Goal: Task Accomplishment & Management: Manage account settings

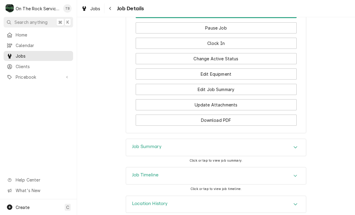
scroll to position [633, 0]
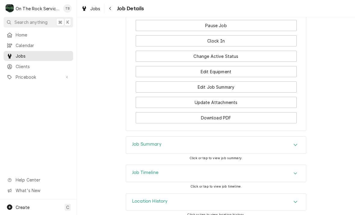
click at [219, 72] on button "Edit Equipment" at bounding box center [216, 71] width 161 height 11
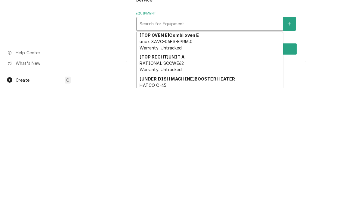
scroll to position [264, 0]
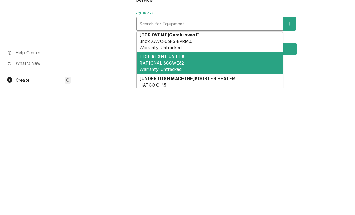
click at [191, 179] on div "[TOP RIGHT] UNIT A RATIONAL SCCWE62 Warranty: Untracked" at bounding box center [210, 190] width 146 height 22
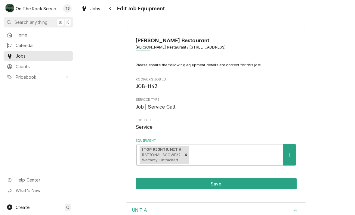
click at [216, 182] on button "Save" at bounding box center [216, 183] width 161 height 11
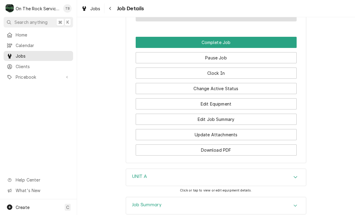
scroll to position [602, 0]
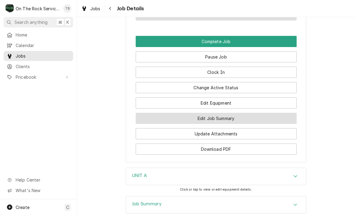
click at [224, 118] on button "Edit Job Summary" at bounding box center [216, 118] width 161 height 11
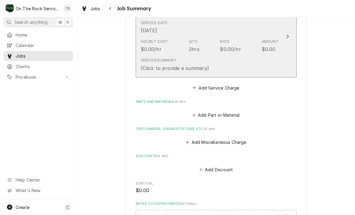
click at [240, 67] on div "Service Summary (Click to provide a summary)" at bounding box center [210, 64] width 138 height 19
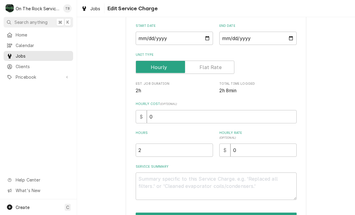
scroll to position [57, 0]
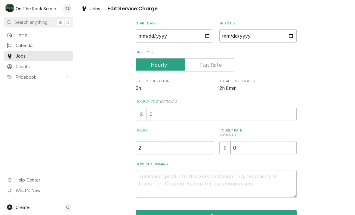
click at [155, 149] on input "2" at bounding box center [174, 147] width 77 height 13
type textarea "x"
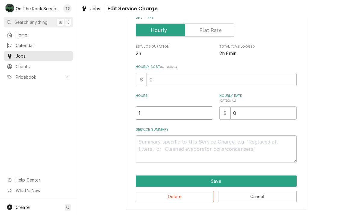
scroll to position [92, 0]
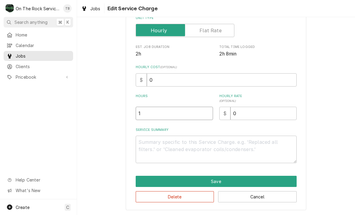
type input "1"
click at [151, 148] on textarea "Service Summary" at bounding box center [216, 148] width 161 height 27
type textarea "x"
type textarea "1"
type textarea "x"
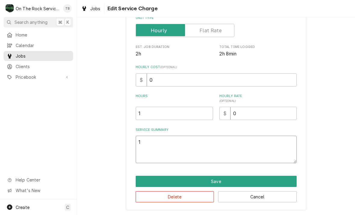
type textarea "10"
type textarea "x"
type textarea "10/"
type textarea "x"
type textarea "10/8"
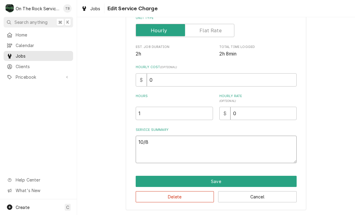
type textarea "x"
type textarea "10/8/"
type textarea "x"
type textarea "10/8/2"
type textarea "x"
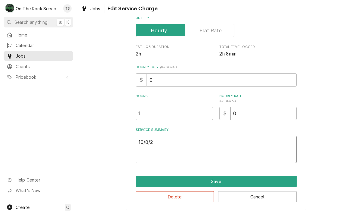
type textarea "10/8/25"
type textarea "x"
type textarea "10/8/25 g"
type textarea "x"
type textarea "10/8/25 gm"
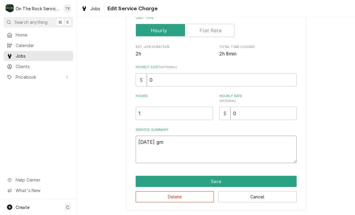
type textarea "x"
type textarea "10/8/25 gmb"
type textarea "x"
type textarea "10/8/25 TMB"
type textarea "x"
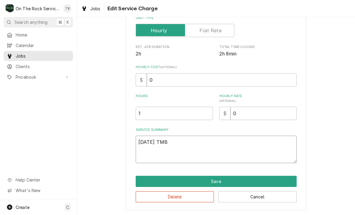
type textarea "10/8/25 TMB"
type textarea "x"
type textarea "10/8/25 TMB"
type textarea "x"
type textarea "10/8/25 TM"
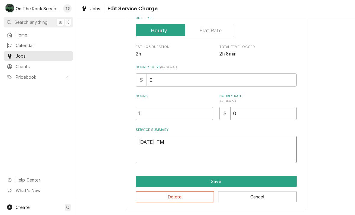
type textarea "x"
type textarea "10/8/25 T"
type textarea "x"
type textarea "10/8/25"
type textarea "x"
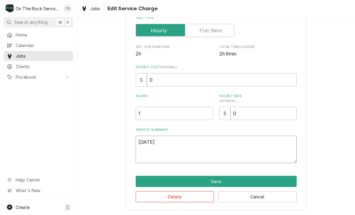
type textarea "10/8/25 T"
type textarea "x"
type textarea "10/8/25 TMB"
type textarea "x"
type textarea "10/8/25 TMB"
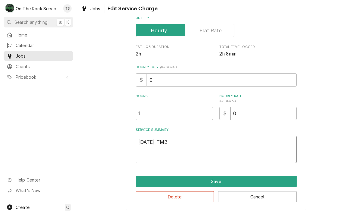
type textarea "x"
type textarea "10/8/25 TMB P"
type textarea "x"
type textarea "10/8/25 TMB PR"
type textarea "x"
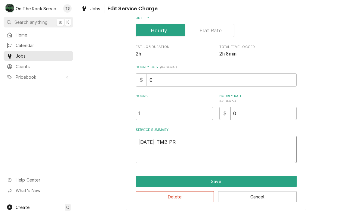
type textarea "10/8/25 TMB PRO"
type textarea "x"
type textarea "10/8/25 TMB PROVI"
type textarea "x"
type textarea "10/8/25 TMB PROVID"
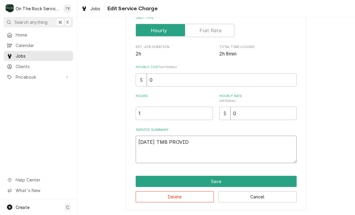
type textarea "x"
type textarea "10/8/25 TMB PROVIDE"
type textarea "x"
type textarea "10/8/25 TMB PROVIDE"
type textarea "x"
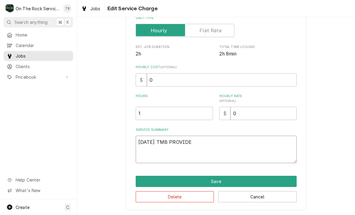
type textarea "10/8/25 TMB PROVIDE S"
type textarea "x"
type textarea "10/8/25 TMB PROVIDE SE"
type textarea "x"
type textarea "10/8/25 TMB PROVIDE SER"
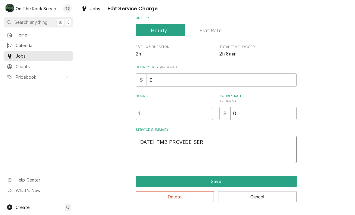
type textarea "x"
type textarea "10/8/25 TMB PROVIDE SERV"
type textarea "x"
type textarea "10/8/25 TMB PROVIDE SERVI"
type textarea "x"
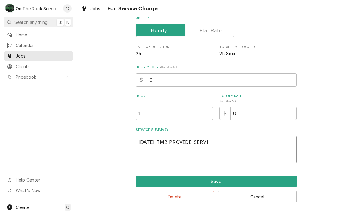
type textarea "10/8/25 TMB PROVIDE SERVIC"
type textarea "x"
type textarea "10/8/25 TMB PROVIDE SERVICE"
type textarea "x"
type textarea "10/8/25 TMB PROVIDE SERVICE"
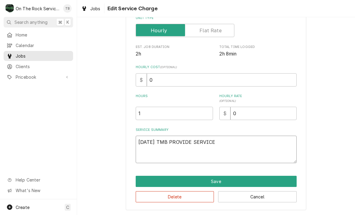
type textarea "x"
type textarea "10/8/25 TMB PROVIDE SERVICE P"
type textarea "x"
type textarea "10/8/25 TMB PROVIDE SERVICE PA"
type textarea "x"
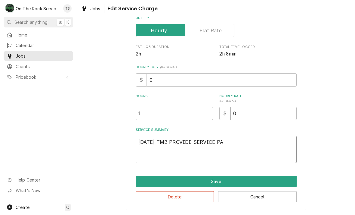
type textarea "10/8/25 TMB PROVIDE SERVICE PAR"
type textarea "x"
type textarea "10/8/25 TMB PROVIDE SERVICE PARTS"
type textarea "x"
type textarea "10/8/25 TMB PROVIDE SERVICE PARTS"
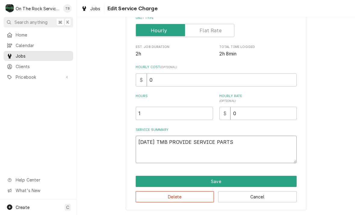
type textarea "x"
type textarea "10/8/25 TMB PROVIDE SERVICE PARTS A"
type textarea "x"
type textarea "10/8/25 TMB PROVIDE SERVICE PARTS AND"
type textarea "x"
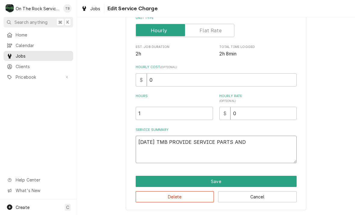
type textarea "10/8/25 TMB PROVIDE SERVICE PARTS AND"
type textarea "x"
type textarea "10/8/25 TMB PROVIDE SERVICE PARTS AND L"
type textarea "x"
type textarea "10/8/25 TMB PROVIDE SERVICE PARTS AND LA"
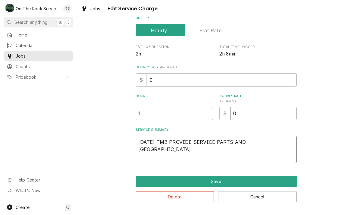
type textarea "x"
type textarea "10/8/25 TMB PROVIDE SERVICE PARTS AND LAB"
type textarea "x"
type textarea "10/8/25 TMB PROVIDE SERVICE PARTS AND LABO"
type textarea "x"
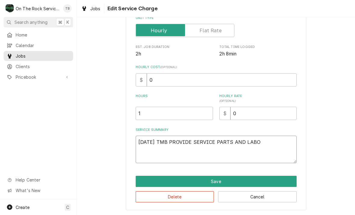
type textarea "10/8/25 TMB PROVIDE SERVICE PARTS AND LABOR"
type textarea "x"
type textarea "10/8/25 TMB PROVIDE SERVICE PARTS AND LABOR"
type textarea "x"
type textarea "10/8/25 TMB PROVIDE SERVICE PARTS AND LABOR T"
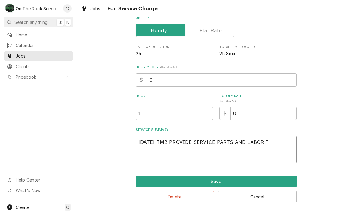
type textarea "x"
type textarea "10/8/25 TMB PROVIDE SERVICE PARTS AND LABOR TO"
type textarea "x"
type textarea "10/8/25 TMB PROVIDE SERVICE PARTS AND LABOR TO D"
type textarea "x"
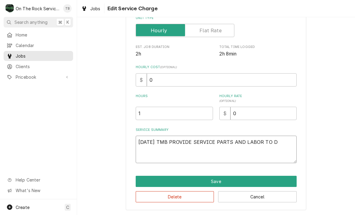
type textarea "10/8/25 TMB PROVIDE SERVICE PARTS AND LABOR TO DE"
type textarea "x"
type textarea "10/8/25 TMB PROVIDE SERVICE PARTS AND LABOR TO DET"
type textarea "x"
type textarea "10/8/25 TMB PROVIDE SERVICE PARTS AND LABOR TO DETEM"
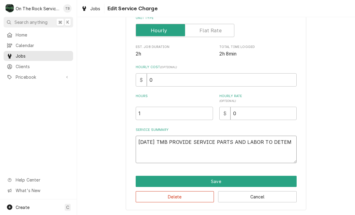
type textarea "x"
type textarea "10/8/25 TMB PROVIDE SERVICE PARTS AND LABOR TO DETEMR"
type textarea "x"
type textarea "10/8/25 TMB PROVIDE SERVICE PARTS AND LABOR TO DETEMRI"
type textarea "x"
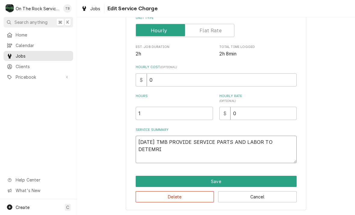
type textarea "10/8/25 TMB PROVIDE SERVICE PARTS AND LABOR TO DETEMRIN"
type textarea "x"
type textarea "10/8/25 TMB PROVIDE SERVICE PARTS AND LABOR TO DETEMRINE"
type textarea "x"
type textarea "10/8/25 TMB PROVIDE SERVICE PARTS AND LABOR TO DETEMRINE"
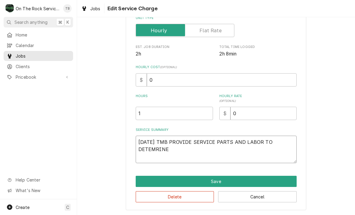
type textarea "x"
type textarea "10/8/25 TMB PROVIDE SERVICE PARTS AND LABOR TO DETEMRINE T"
type textarea "x"
type textarea "10/8/25 TMB PROVIDE SERVICE PARTS AND LABOR TO DETEMRINE TH"
type textarea "x"
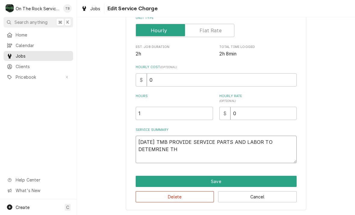
type textarea "10/8/25 TMB PROVIDE SERVICE PARTS AND LABOR TO DETEMRINE THA"
type textarea "x"
type textarea "10/8/25 TMB PROVIDE SERVICE PARTS AND LABOR TO DETEMRINE THAT"
type textarea "x"
type textarea "10/8/25 TMB PROVIDE SERVICE PARTS AND LABOR TO DETEMRINE THAT"
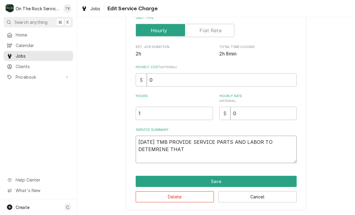
type textarea "x"
type textarea "10/8/25 TMB PROVIDE SERVICE PARTS AND LABOR TO DETEMRINE THAT P"
type textarea "x"
type textarea "10/8/25 TMB PROVIDE SERVICE PARTS AND LABOR TO DETEMRINE THAT PE"
type textarea "x"
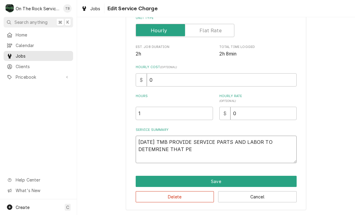
type textarea "10/8/25 TMB PROVIDE SERVICE PARTS AND LABOR TO DETEMRINE THAT P"
type textarea "x"
type textarea "10/8/25 TMB PROVIDE SERVICE PARTS AND LABOR TO DETEMRINE THAT"
type textarea "x"
type textarea "10/8/25 TMB PROVIDE SERVICE PARTS AND LABOR TO DETEMRINE THAT"
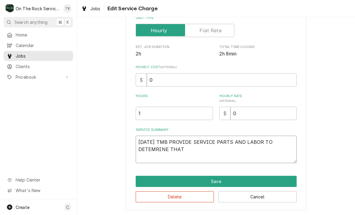
type textarea "x"
type textarea "10/8/25 TMB PROVIDE SERVICE PARTS AND LABOR TO DETEMRINE THA"
type textarea "x"
type textarea "10/8/25 TMB PROVIDE SERVICE PARTS AND LABOR TO DETEMRINE TH"
type textarea "x"
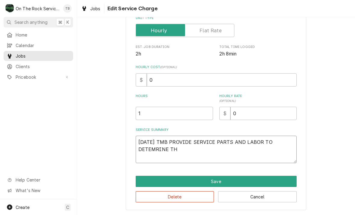
type textarea "10/8/25 TMB PROVIDE SERVICE PARTS AND LABOR TO DETEMRINE T"
type textarea "x"
type textarea "10/8/25 TMB PROVIDE SERVICE PARTS AND LABOR TO DETEMRINE"
type textarea "x"
type textarea "10/8/25 TMB PROVIDE SERVICE PARTS AND LABOR TO DETEMRINE"
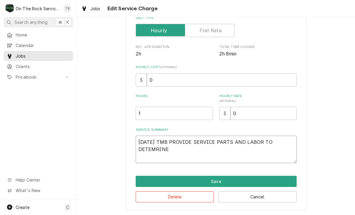
type textarea "x"
type textarea "10/8/25 TMB PROVIDE SERVICE PARTS AND LABOR TO DETEMRIN"
type textarea "x"
type textarea "10/8/25 TMB PROVIDE SERVICE PARTS AND LABOR TO DETEMRI"
type textarea "x"
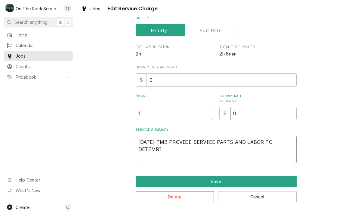
type textarea "10/8/25 TMB PROVIDE SERVICE PARTS AND LABOR TO DETEMR"
type textarea "x"
type textarea "10/8/25 TMB PROVIDE SERVICE PARTS AND LABOR TO DETEM"
type textarea "x"
type textarea "10/8/25 TMB PROVIDE SERVICE PARTS AND LABOR TO DETE"
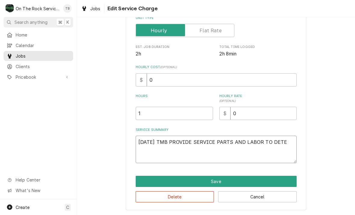
type textarea "x"
type textarea "10/8/25 TMB PROVIDE SERVICE PARTS AND LABOR TO DETER"
type textarea "x"
type textarea "10/8/25 TMB PROVIDE SERVICE PARTS AND LABOR TO DETERM"
type textarea "x"
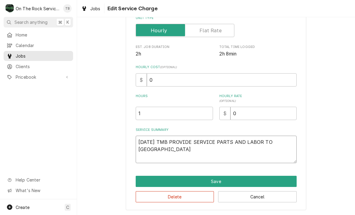
type textarea "10/8/25 TMB PROVIDE SERVICE PARTS AND LABOR TO DETERMI"
type textarea "x"
type textarea "10/8/25 TMB PROVIDE SERVICE PARTS AND LABOR TO DETERMINE"
type textarea "x"
type textarea "10/8/25 TMB PROVIDE SERVICE PARTS AND LABOR TO DETERMINE"
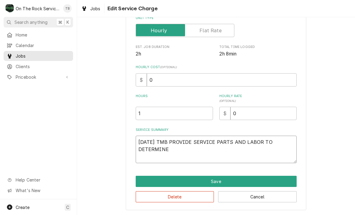
type textarea "x"
type textarea "10/8/25 TMB PROVIDE SERVICE PARTS AND LABOR TO DETERMINE T"
type textarea "x"
type textarea "10/8/25 TMB PROVIDE SERVICE PARTS AND LABOR TO DETERMINE TH"
type textarea "x"
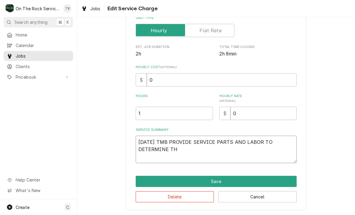
type textarea "10/8/25 TMB PROVIDE SERVICE PARTS AND LABOR TO DETERMINE THA"
type textarea "x"
type textarea "10/8/25 TMB PROVIDE SERVICE PARTS AND LABOR TO DETERMINE THAT"
type textarea "x"
type textarea "10/8/25 TMB PROVIDE SERVICE PARTS AND LABOR TO DETERMINE THAT"
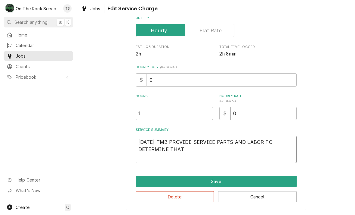
type textarea "x"
type textarea "10/8/25 TMB PROVIDE SERVICE PARTS AND LABOR TO DETERMINE THAT P"
type textarea "x"
type textarea "10/8/25 TMB PROVIDE SERVICE PARTS AND LABOR TO DETERMINE THAT PE"
type textarea "x"
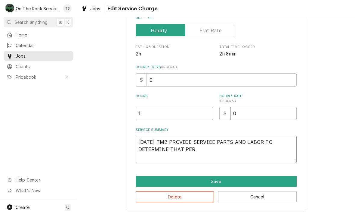
type textarea "10/8/25 TMB PROVIDE SERVICE PARTS AND LABOR TO DETERMINE THAT PER"
type textarea "x"
type textarea "10/8/25 TMB PROVIDE SERVICE PARTS AND LABOR TO DETERMINE THAT PER C"
type textarea "x"
type textarea "10/8/25 TMB PROVIDE SERVICE PARTS AND LABOR TO DETERMINE THAT PER CUS"
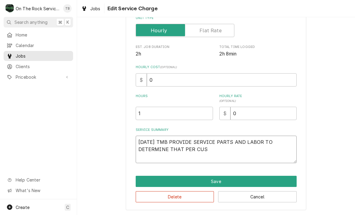
type textarea "x"
type textarea "10/8/25 TMB PROVIDE SERVICE PARTS AND LABOR TO DETERMINE THAT PER CUST"
type textarea "x"
type textarea "10/8/25 TMB PROVIDE SERVICE PARTS AND LABOR TO DETERMINE THAT PER CUSTO"
type textarea "x"
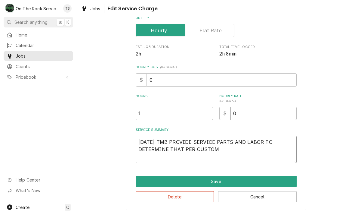
type textarea "10/8/25 TMB PROVIDE SERVICE PARTS AND LABOR TO DETERMINE THAT PER CUSTOME"
type textarea "x"
type textarea "10/8/25 TMB PROVIDE SERVICE PARTS AND LABOR TO DETERMINE THAT PER CUSTOMER"
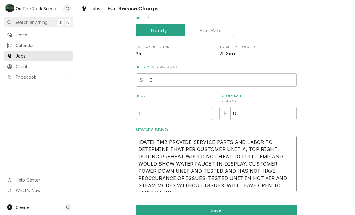
click at [239, 172] on textarea "10/8/25 TMB PROVIDE SERVICE PARTS AND LABOR TO DETERMINE THAT PER CUSTOMER UNIT…" at bounding box center [216, 163] width 161 height 56
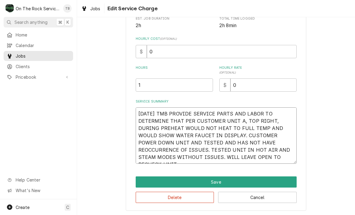
scroll to position [120, 0]
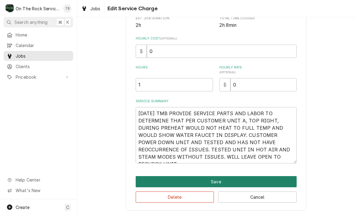
click at [223, 181] on button "Save" at bounding box center [216, 181] width 161 height 11
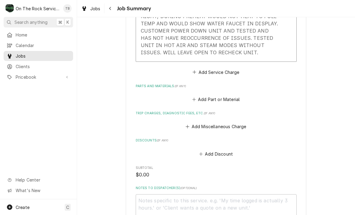
scroll to position [256, 0]
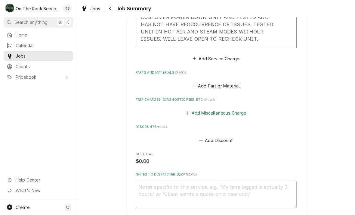
click at [216, 113] on button "Add Miscellaneous Charge" at bounding box center [216, 113] width 63 height 8
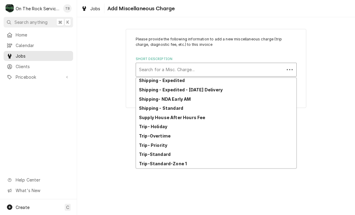
scroll to position [94, 0]
click at [182, 163] on strong "Trip-Standard-Zone 1" at bounding box center [163, 163] width 48 height 5
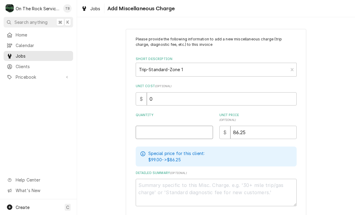
click at [154, 133] on input "Quantity" at bounding box center [174, 132] width 77 height 13
click at [343, 98] on div "Please provide the following information to add a new miscellaneous charge (tri…" at bounding box center [216, 132] width 278 height 219
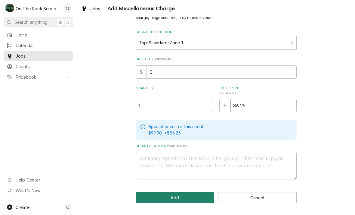
click at [178, 198] on button "Add" at bounding box center [175, 197] width 79 height 11
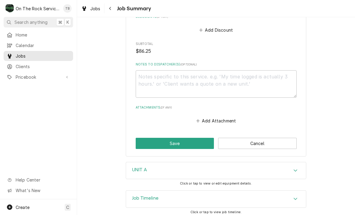
scroll to position [413, 0]
click at [187, 139] on button "Save" at bounding box center [175, 143] width 79 height 11
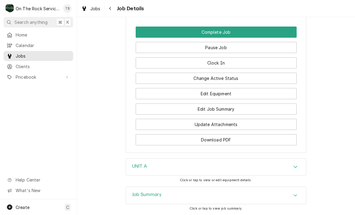
scroll to position [692, 0]
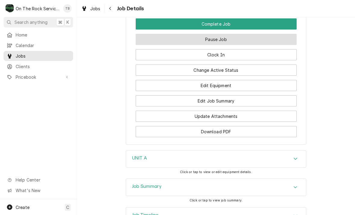
click at [222, 36] on button "Pause Job" at bounding box center [216, 39] width 161 height 11
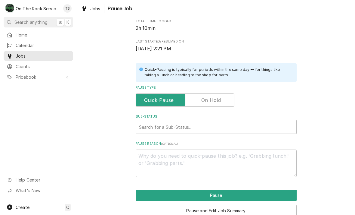
scroll to position [110, 0]
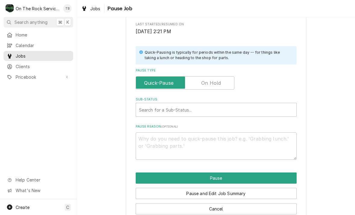
click at [225, 81] on input "Pause Type" at bounding box center [184, 82] width 93 height 13
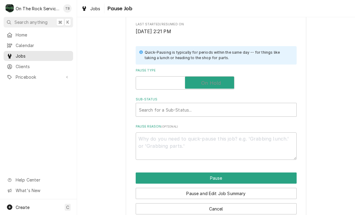
checkbox input "true"
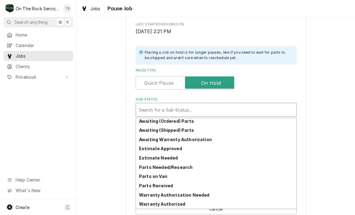
scroll to position [30, 0]
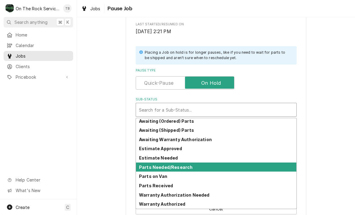
click at [192, 166] on div "Parts Needed/Research" at bounding box center [216, 166] width 160 height 9
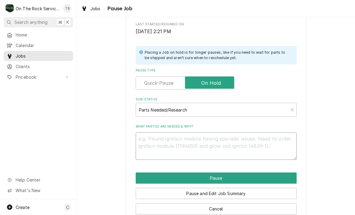
click at [158, 139] on textarea "What part(s) are needed & why?" at bounding box center [216, 145] width 161 height 27
type textarea "x"
type textarea "L"
type textarea "x"
type textarea "LEA"
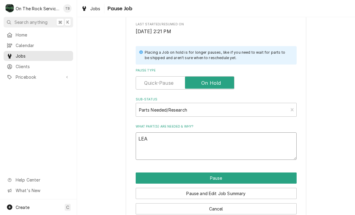
type textarea "x"
type textarea "LEAV"
type textarea "x"
type textarea "LEAVE"
type textarea "x"
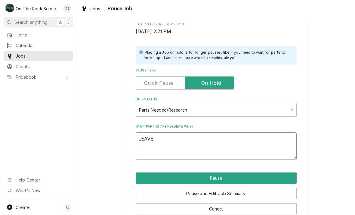
type textarea "LEAVE"
type textarea "x"
type textarea "LEAVE OP"
type textarea "x"
type textarea "LEAVE OPE"
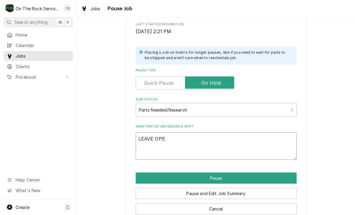
type textarea "x"
type textarea "LEAVE OPEN"
type textarea "x"
type textarea "LEAVE OPEN F"
type textarea "x"
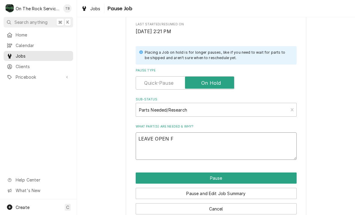
type textarea "LEAVE OPEN FO"
type textarea "x"
type textarea "LEAVE OPEN FOR"
type textarea "x"
type textarea "LEAVE OPEN FOR"
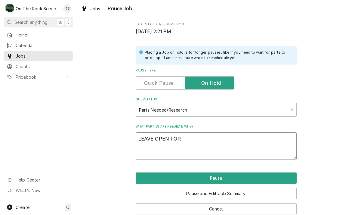
type textarea "x"
type textarea "LEAVE OPEN FOR RE"
type textarea "x"
type textarea "LEAVE OPEN FOR REC"
type textarea "x"
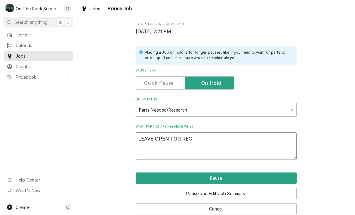
type textarea "LEAVE OPEN FOR RECH"
type textarea "x"
type textarea "LEAVE OPEN FOR RECHE"
type textarea "x"
type textarea "LEAVE OPEN FOR RECHEC"
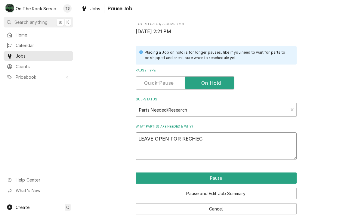
type textarea "x"
type textarea "LEAVE OPEN FOR RECHECK"
type textarea "x"
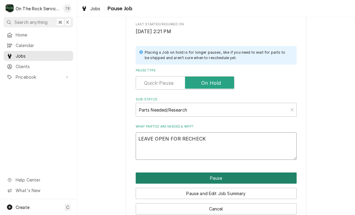
type textarea "LEAVE OPEN FOR RECHECK"
click at [218, 176] on button "Pause" at bounding box center [216, 177] width 161 height 11
type textarea "x"
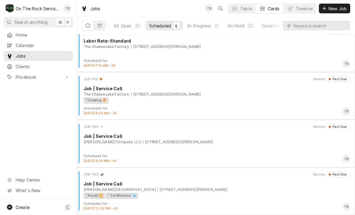
scroll to position [10, 0]
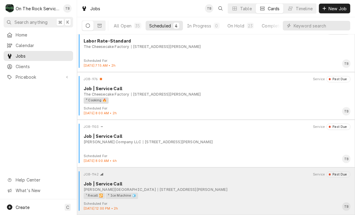
click at [183, 194] on div "¹ Recall 🔁 ² Ice Machine 🧊" at bounding box center [215, 195] width 263 height 6
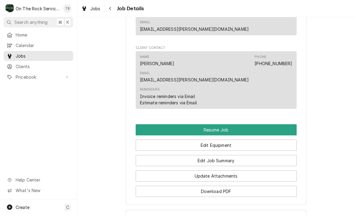
scroll to position [573, 0]
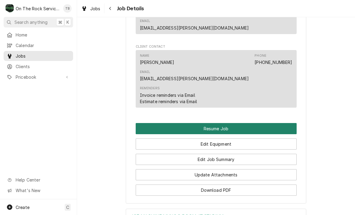
click at [220, 123] on button "Resume Job" at bounding box center [216, 128] width 161 height 11
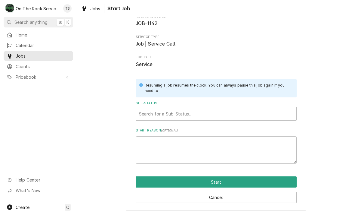
scroll to position [37, 0]
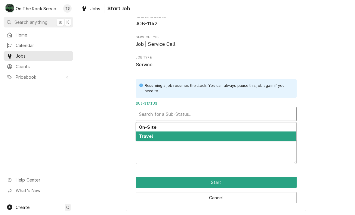
click at [157, 136] on div "Travel" at bounding box center [216, 135] width 160 height 9
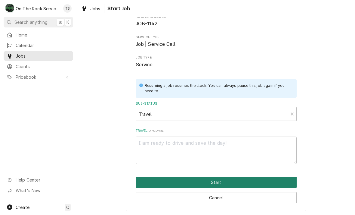
click at [221, 182] on button "Start" at bounding box center [216, 181] width 161 height 11
type textarea "x"
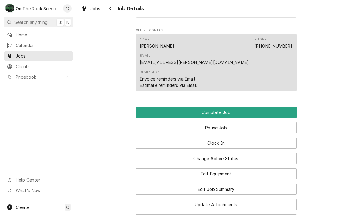
scroll to position [590, 0]
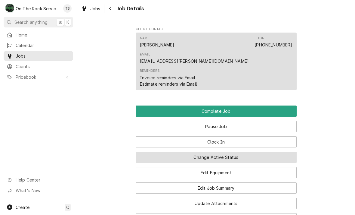
click at [230, 151] on button "Change Active Status" at bounding box center [216, 156] width 161 height 11
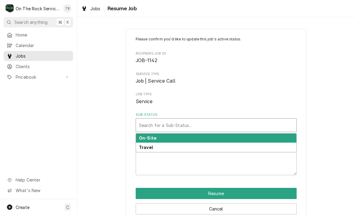
click at [153, 138] on strong "On-Site" at bounding box center [147, 137] width 17 height 5
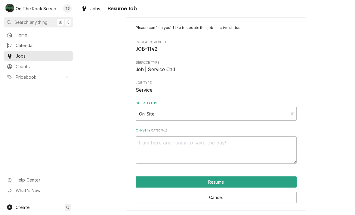
scroll to position [11, 0]
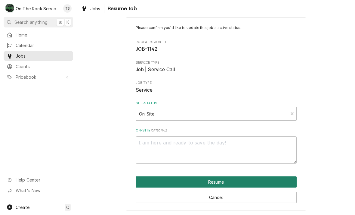
click at [222, 183] on button "Resume" at bounding box center [216, 181] width 161 height 11
click at [218, 182] on button "Resume" at bounding box center [216, 181] width 161 height 11
type textarea "x"
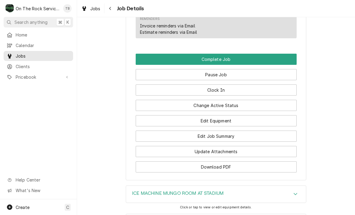
scroll to position [622, 0]
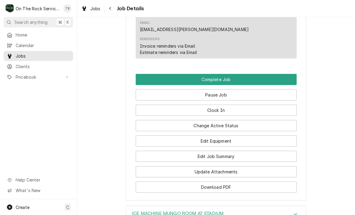
click at [212, 151] on button "Edit Job Summary" at bounding box center [216, 156] width 161 height 11
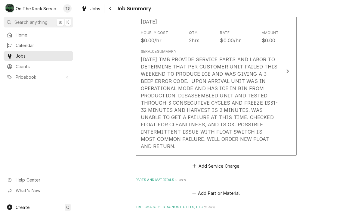
scroll to position [249, 0]
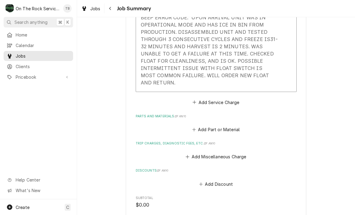
click at [270, 76] on div "[DATE] TMB PROVIDE SERVICE PARTS AND LABOR TO DETERMINE THAT PER CUSTOMER UNIT …" at bounding box center [210, 39] width 138 height 94
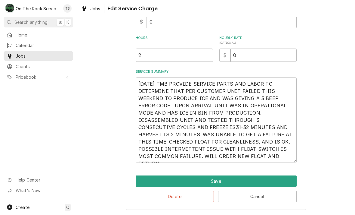
scroll to position [83, 0]
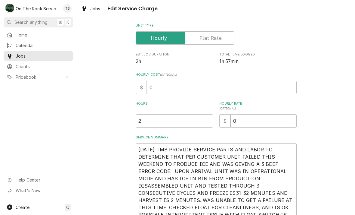
type textarea "x"
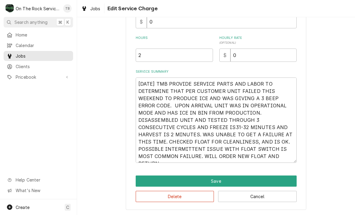
scroll to position [149, 0]
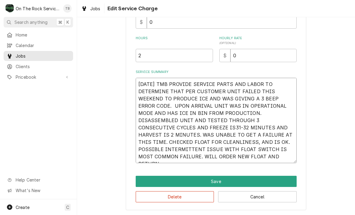
click at [210, 160] on textarea "[DATE] TMB PROVIDE SERVICE PARTS AND LABOR TO DETERMINE THAT PER CUSTOMER UNIT …" at bounding box center [216, 120] width 161 height 85
type textarea "[DATE] TMB PROVIDE SERVICE PARTS AND LABOR TO DETERMINE THAT PER CUSTOMER UNIT …"
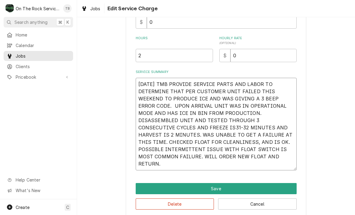
type textarea "x"
type textarea "10/7/25 TMB PROVIDE SERVICE PARTS AND LABOR TO DETERMINE THAT PER CUSTOMER UNIT…"
type textarea "x"
type textarea "10/7/25 TMB PROVIDE SERVICE PARTS AND LABOR TO DETERMINE THAT PER CUSTOMER UNIT…"
type textarea "x"
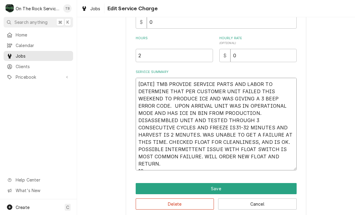
type textarea "10/7/25 TMB PROVIDE SERVICE PARTS AND LABOR TO DETERMINE THAT PER CUSTOMER UNIT…"
type textarea "x"
type textarea "10/7/25 TMB PROVIDE SERVICE PARTS AND LABOR TO DETERMINE THAT PER CUSTOMER UNIT…"
type textarea "x"
type textarea "10/7/25 TMB PROVIDE SERVICE PARTS AND LABOR TO DETERMINE THAT PER CUSTOMER UNIT…"
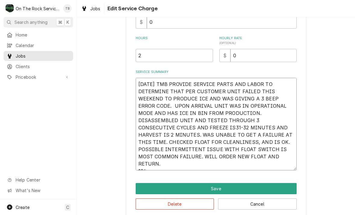
type textarea "x"
type textarea "10/7/25 TMB PROVIDE SERVICE PARTS AND LABOR TO DETERMINE THAT PER CUSTOMER UNIT…"
type textarea "x"
type textarea "10/7/25 TMB PROVIDE SERVICE PARTS AND LABOR TO DETERMINE THAT PER CUSTOMER UNIT…"
type textarea "x"
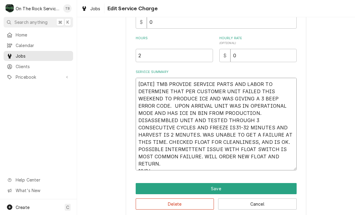
type textarea "10/7/25 TMB PROVIDE SERVICE PARTS AND LABOR TO DETERMINE THAT PER CUSTOMER UNIT…"
type textarea "x"
type textarea "10/7/25 TMB PROVIDE SERVICE PARTS AND LABOR TO DETERMINE THAT PER CUSTOMER UNIT…"
type textarea "x"
type textarea "10/7/25 TMB PROVIDE SERVICE PARTS AND LABOR TO DETERMINE THAT PER CUSTOMER UNIT…"
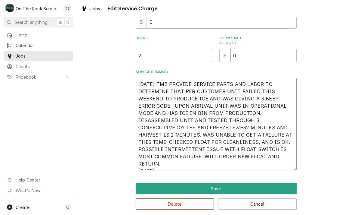
type textarea "x"
type textarea "10/7/25 TMB PROVIDE SERVICE PARTS AND LABOR TO DETERMINE THAT PER CUSTOMER UNIT…"
type textarea "x"
type textarea "10/7/25 TMB PROVIDE SERVICE PARTS AND LABOR TO DETERMINE THAT PER CUSTOMER UNIT…"
type textarea "x"
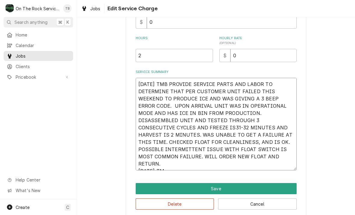
type textarea "10/7/25 TMB PROVIDE SERVICE PARTS AND LABOR TO DETERMINE THAT PER CUSTOMER UNIT…"
type textarea "x"
type textarea "10/7/25 TMB PROVIDE SERVICE PARTS AND LABOR TO DETERMINE THAT PER CUSTOMER UNIT…"
type textarea "x"
type textarea "10/7/25 TMB PROVIDE SERVICE PARTS AND LABOR TO DETERMINE THAT PER CUSTOMER UNIT…"
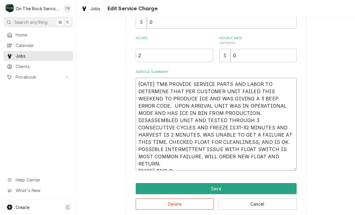
type textarea "x"
type textarea "10/7/25 TMB PROVIDE SERVICE PARTS AND LABOR TO DETERMINE THAT PER CUSTOMER UNIT…"
type textarea "x"
type textarea "10/7/25 TMB PROVIDE SERVICE PARTS AND LABOR TO DETERMINE THAT PER CUSTOMER UNIT…"
type textarea "x"
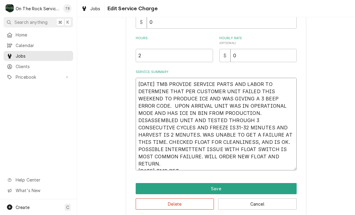
type textarea "10/7/25 TMB PROVIDE SERVICE PARTS AND LABOR TO DETERMINE THAT PER CUSTOMER UNIT…"
type textarea "x"
type textarea "10/7/25 TMB PROVIDE SERVICE PARTS AND LABOR TO DETERMINE THAT PER CUSTOMER UNIT…"
type textarea "x"
type textarea "10/7/25 TMB PROVIDE SERVICE PARTS AND LABOR TO DETERMINE THAT PER CUSTOMER UNIT…"
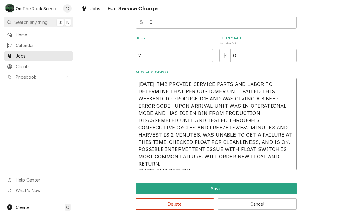
type textarea "x"
type textarea "10/7/25 TMB PROVIDE SERVICE PARTS AND LABOR TO DETERMINE THAT PER CUSTOMER UNIT…"
type textarea "x"
type textarea "10/7/25 TMB PROVIDE SERVICE PARTS AND LABOR TO DETERMINE THAT PER CUSTOMER UNIT…"
type textarea "x"
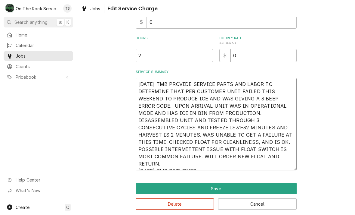
type textarea "10/7/25 TMB PROVIDE SERVICE PARTS AND LABOR TO DETERMINE THAT PER CUSTOMER UNIT…"
type textarea "x"
type textarea "10/7/25 TMB PROVIDE SERVICE PARTS AND LABOR TO DETERMINE THAT PER CUSTOMER UNIT…"
type textarea "x"
type textarea "10/7/25 TMB PROVIDE SERVICE PARTS AND LABOR TO DETERMINE THAT PER CUSTOMER UNIT…"
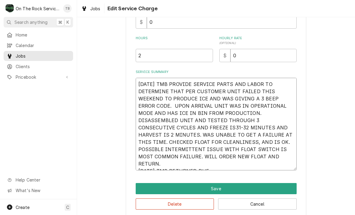
type textarea "x"
type textarea "10/7/25 TMB PROVIDE SERVICE PARTS AND LABOR TO DETERMINE THAT PER CUSTOMER UNIT…"
type textarea "x"
type textarea "10/7/25 TMB PROVIDE SERVICE PARTS AND LABOR TO DETERMINE THAT PER CUSTOMER UNIT…"
type textarea "x"
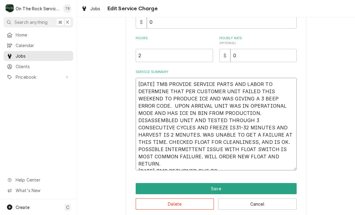
type textarea "10/7/25 TMB PROVIDE SERVICE PARTS AND LABOR TO DETERMINE THAT PER CUSTOMER UNIT…"
type textarea "x"
type textarea "10/7/25 TMB PROVIDE SERVICE PARTS AND LABOR TO DETERMINE THAT PER CUSTOMER UNIT…"
type textarea "x"
type textarea "10/7/25 TMB PROVIDE SERVICE PARTS AND LABOR TO DETERMINE THAT PER CUSTOMER UNIT…"
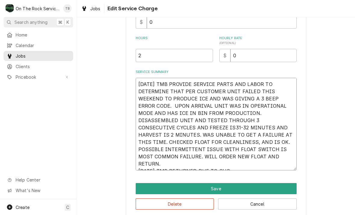
type textarea "x"
type textarea "10/7/25 TMB PROVIDE SERVICE PARTS AND LABOR TO DETERMINE THAT PER CUSTOMER UNIT…"
type textarea "x"
type textarea "10/7/25 TMB PROVIDE SERVICE PARTS AND LABOR TO DETERMINE THAT PER CUSTOMER UNIT…"
type textarea "x"
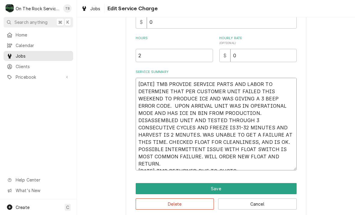
type textarea "10/7/25 TMB PROVIDE SERVICE PARTS AND LABOR TO DETERMINE THAT PER CUSTOMER UNIT…"
type textarea "x"
type textarea "10/7/25 TMB PROVIDE SERVICE PARTS AND LABOR TO DETERMINE THAT PER CUSTOMER UNIT…"
type textarea "x"
type textarea "10/7/25 TMB PROVIDE SERVICE PARTS AND LABOR TO DETERMINE THAT PER CUSTOMER UNIT…"
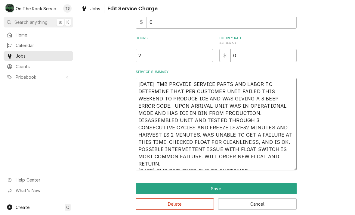
type textarea "x"
type textarea "10/7/25 TMB PROVIDE SERVICE PARTS AND LABOR TO DETERMINE THAT PER CUSTOMER UNIT…"
type textarea "x"
type textarea "10/7/25 TMB PROVIDE SERVICE PARTS AND LABOR TO DETERMINE THAT PER CUSTOMER UNIT…"
type textarea "x"
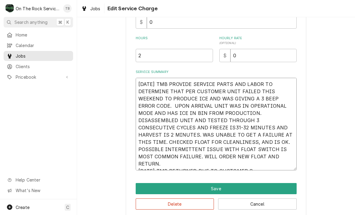
type textarea "10/7/25 TMB PROVIDE SERVICE PARTS AND LABOR TO DETERMINE THAT PER CUSTOMER UNIT…"
type textarea "x"
type textarea "10/7/25 TMB PROVIDE SERVICE PARTS AND LABOR TO DETERMINE THAT PER CUSTOMER UNIT…"
type textarea "x"
type textarea "10/7/25 TMB PROVIDE SERVICE PARTS AND LABOR TO DETERMINE THAT PER CUSTOMER UNIT…"
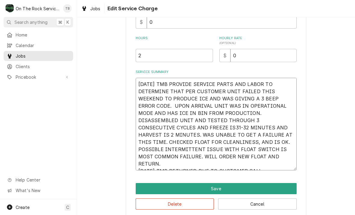
type textarea "x"
type textarea "10/7/25 TMB PROVIDE SERVICE PARTS AND LABOR TO DETERMINE THAT PER CUSTOMER UNIT…"
type textarea "x"
type textarea "10/7/25 TMB PROVIDE SERVICE PARTS AND LABOR TO DETERMINE THAT PER CUSTOMER UNIT…"
type textarea "x"
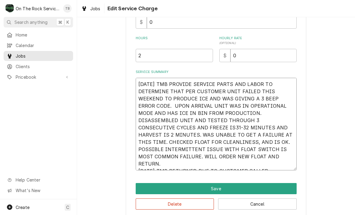
type textarea "10/7/25 TMB PROVIDE SERVICE PARTS AND LABOR TO DETERMINE THAT PER CUSTOMER UNIT…"
type textarea "x"
type textarea "10/7/25 TMB PROVIDE SERVICE PARTS AND LABOR TO DETERMINE THAT PER CUSTOMER UNIT…"
type textarea "x"
type textarea "10/7/25 TMB PROVIDE SERVICE PARTS AND LABOR TO DETERMINE THAT PER CUSTOMER UNIT…"
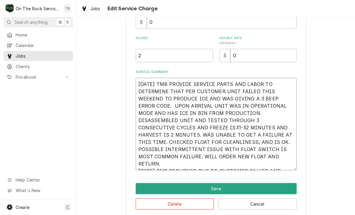
type textarea "x"
type textarea "10/7/25 TMB PROVIDE SERVICE PARTS AND LABOR TO DETERMINE THAT PER CUSTOMER UNIT…"
type textarea "x"
type textarea "10/7/25 TMB PROVIDE SERVICE PARTS AND LABOR TO DETERMINE THAT PER CUSTOMER UNIT…"
type textarea "x"
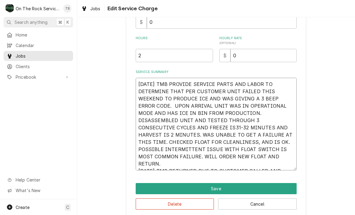
type textarea "10/7/25 TMB PROVIDE SERVICE PARTS AND LABOR TO DETERMINE THAT PER CUSTOMER UNIT…"
type textarea "x"
type textarea "10/7/25 TMB PROVIDE SERVICE PARTS AND LABOR TO DETERMINE THAT PER CUSTOMER UNIT…"
type textarea "x"
type textarea "10/7/25 TMB PROVIDE SERVICE PARTS AND LABOR TO DETERMINE THAT PER CUSTOMER UNIT…"
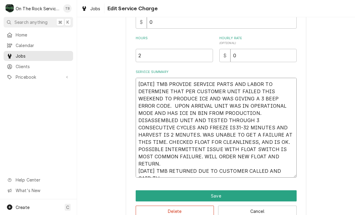
type textarea "x"
type textarea "10/7/25 TMB PROVIDE SERVICE PARTS AND LABOR TO DETERMINE THAT PER CUSTOMER UNIT…"
type textarea "x"
type textarea "10/7/25 TMB PROVIDE SERVICE PARTS AND LABOR TO DETERMINE THAT PER CUSTOMER UNIT…"
type textarea "x"
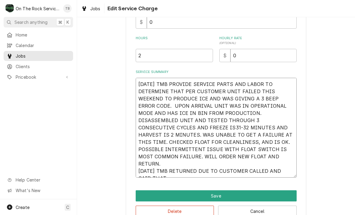
type textarea "10/7/25 TMB PROVIDE SERVICE PARTS AND LABOR TO DETERMINE THAT PER CUSTOMER UNIT…"
type textarea "x"
type textarea "10/7/25 TMB PROVIDE SERVICE PARTS AND LABOR TO DETERMINE THAT PER CUSTOMER UNIT…"
type textarea "x"
type textarea "10/7/25 TMB PROVIDE SERVICE PARTS AND LABOR TO DETERMINE THAT PER CUSTOMER UNIT…"
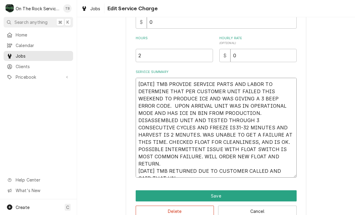
type textarea "x"
type textarea "10/7/25 TMB PROVIDE SERVICE PARTS AND LABOR TO DETERMINE THAT PER CUSTOMER UNIT…"
type textarea "x"
type textarea "10/7/25 TMB PROVIDE SERVICE PARTS AND LABOR TO DETERMINE THAT PER CUSTOMER UNIT…"
type textarea "x"
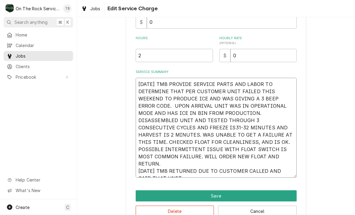
type textarea "10/7/25 TMB PROVIDE SERVICE PARTS AND LABOR TO DETERMINE THAT PER CUSTOMER UNIT…"
type textarea "x"
type textarea "10/7/25 TMB PROVIDE SERVICE PARTS AND LABOR TO DETERMINE THAT PER CUSTOMER UNIT…"
type textarea "x"
type textarea "10/7/25 TMB PROVIDE SERVICE PARTS AND LABOR TO DETERMINE THAT PER CUSTOMER UNIT…"
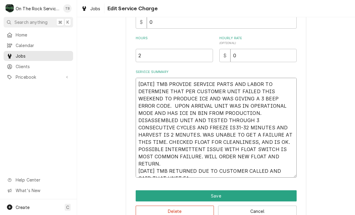
type textarea "x"
type textarea "10/7/25 TMB PROVIDE SERVICE PARTS AND LABOR TO DETERMINE THAT PER CUSTOMER UNIT…"
type textarea "x"
type textarea "10/7/25 TMB PROVIDE SERVICE PARTS AND LABOR TO DETERMINE THAT PER CUSTOMER UNIT…"
type textarea "x"
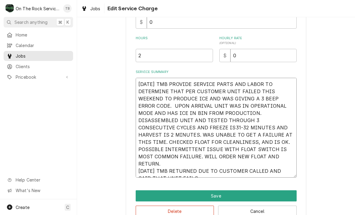
type textarea "10/7/25 TMB PROVIDE SERVICE PARTS AND LABOR TO DETERMINE THAT PER CUSTOMER UNIT…"
type textarea "x"
type textarea "10/7/25 TMB PROVIDE SERVICE PARTS AND LABOR TO DETERMINE THAT PER CUSTOMER UNIT…"
type textarea "x"
type textarea "10/7/25 TMB PROVIDE SERVICE PARTS AND LABOR TO DETERMINE THAT PER CUSTOMER UNIT…"
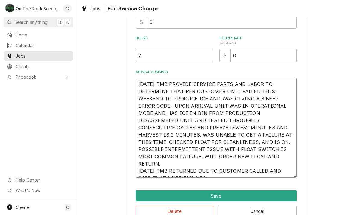
type textarea "x"
type textarea "10/7/25 TMB PROVIDE SERVICE PARTS AND LABOR TO DETERMINE THAT PER CUSTOMER UNIT…"
type textarea "x"
type textarea "10/7/25 TMB PROVIDE SERVICE PARTS AND LABOR TO DETERMINE THAT PER CUSTOMER UNIT…"
type textarea "x"
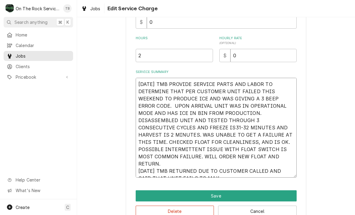
type textarea "10/7/25 TMB PROVIDE SERVICE PARTS AND LABOR TO DETERMINE THAT PER CUSTOMER UNIT…"
type textarea "x"
type textarea "10/7/25 TMB PROVIDE SERVICE PARTS AND LABOR TO DETERMINE THAT PER CUSTOMER UNIT…"
type textarea "x"
type textarea "10/7/25 TMB PROVIDE SERVICE PARTS AND LABOR TO DETERMINE THAT PER CUSTOMER UNIT…"
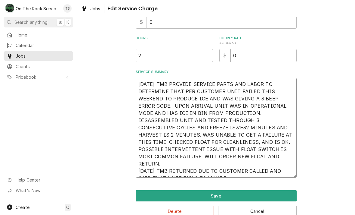
type textarea "x"
type textarea "10/7/25 TMB PROVIDE SERVICE PARTS AND LABOR TO DETERMINE THAT PER CUSTOMER UNIT…"
type textarea "x"
type textarea "10/7/25 TMB PROVIDE SERVICE PARTS AND LABOR TO DETERMINE THAT PER CUSTOMER UNIT…"
type textarea "x"
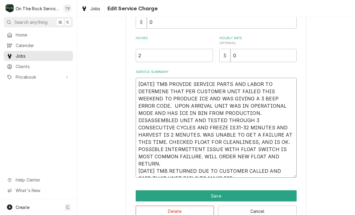
type textarea "10/7/25 TMB PROVIDE SERVICE PARTS AND LABOR TO DETERMINE THAT PER CUSTOMER UNIT…"
type textarea "x"
type textarea "10/7/25 TMB PROVIDE SERVICE PARTS AND LABOR TO DETERMINE THAT PER CUSTOMER UNIT…"
type textarea "x"
type textarea "10/7/25 TMB PROVIDE SERVICE PARTS AND LABOR TO DETERMINE THAT PER CUSTOMER UNIT…"
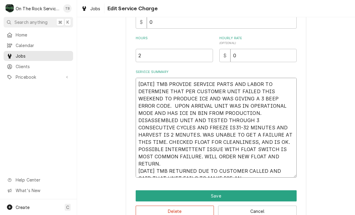
type textarea "x"
type textarea "10/7/25 TMB PROVIDE SERVICE PARTS AND LABOR TO DETERMINE THAT PER CUSTOMER UNIT…"
type textarea "x"
type textarea "10/7/25 TMB PROVIDE SERVICE PARTS AND LABOR TO DETERMINE THAT PER CUSTOMER UNIT…"
type textarea "x"
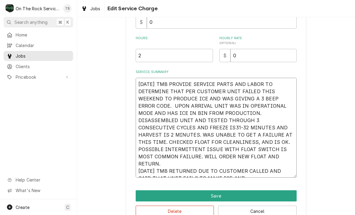
type textarea "10/7/25 TMB PROVIDE SERVICE PARTS AND LABOR TO DETERMINE THAT PER CUSTOMER UNIT…"
type textarea "x"
type textarea "10/7/25 TMB PROVIDE SERVICE PARTS AND LABOR TO DETERMINE THAT PER CUSTOMER UNIT…"
type textarea "x"
type textarea "10/7/25 TMB PROVIDE SERVICE PARTS AND LABOR TO DETERMINE THAT PER CUSTOMER UNIT…"
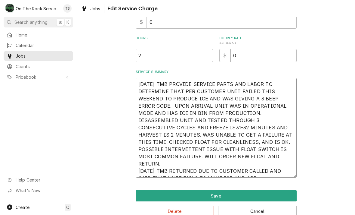
type textarea "x"
type textarea "10/7/25 TMB PROVIDE SERVICE PARTS AND LABOR TO DETERMINE THAT PER CUSTOMER UNIT…"
type textarea "x"
type textarea "10/7/25 TMB PROVIDE SERVICE PARTS AND LABOR TO DETERMINE THAT PER CUSTOMER UNIT…"
type textarea "x"
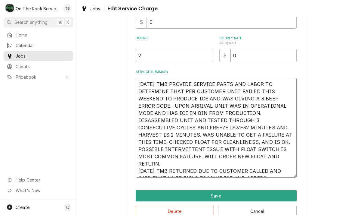
type textarea "10/7/25 TMB PROVIDE SERVICE PARTS AND LABOR TO DETERMINE THAT PER CUSTOMER UNIT…"
type textarea "x"
type textarea "10/7/25 TMB PROVIDE SERVICE PARTS AND LABOR TO DETERMINE THAT PER CUSTOMER UNIT…"
type textarea "x"
type textarea "10/7/25 TMB PROVIDE SERVICE PARTS AND LABOR TO DETERMINE THAT PER CUSTOMER UNIT…"
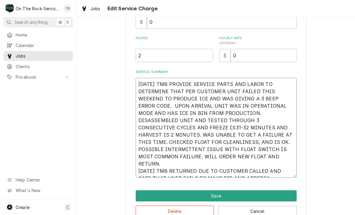
type textarea "x"
type textarea "10/7/25 TMB PROVIDE SERVICE PARTS AND LABOR TO DETERMINE THAT PER CUSTOMER UNIT…"
type textarea "x"
type textarea "10/7/25 TMB PROVIDE SERVICE PARTS AND LABOR TO DETERMINE THAT PER CUSTOMER UNIT…"
type textarea "x"
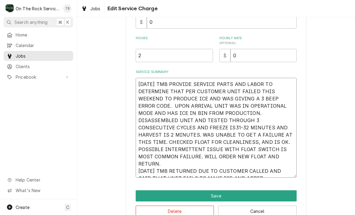
type textarea "10/7/25 TMB PROVIDE SERVICE PARTS AND LABOR TO DETERMINE THAT PER CUSTOMER UNIT…"
type textarea "x"
type textarea "10/7/25 TMB PROVIDE SERVICE PARTS AND LABOR TO DETERMINE THAT PER CUSTOMER UNIT…"
type textarea "x"
type textarea "10/7/25 TMB PROVIDE SERVICE PARTS AND LABOR TO DETERMINE THAT PER CUSTOMER UNIT…"
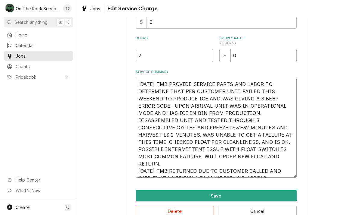
type textarea "x"
type textarea "10/7/25 TMB PROVIDE SERVICE PARTS AND LABOR TO DETERMINE THAT PER CUSTOMER UNIT…"
type textarea "x"
type textarea "10/7/25 TMB PROVIDE SERVICE PARTS AND LABOR TO DETERMINE THAT PER CUSTOMER UNIT…"
type textarea "x"
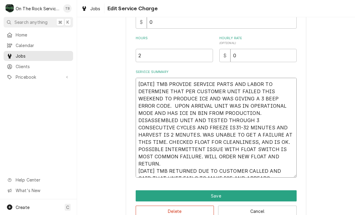
type textarea "10/7/25 TMB PROVIDE SERVICE PARTS AND LABOR TO DETERMINE THAT PER CUSTOMER UNIT…"
type textarea "x"
type textarea "10/7/25 TMB PROVIDE SERVICE PARTS AND LABOR TO DETERMINE THAT PER CUSTOMER UNIT…"
type textarea "x"
type textarea "10/7/25 TMB PROVIDE SERVICE PARTS AND LABOR TO DETERMINE THAT PER CUSTOMER UNIT…"
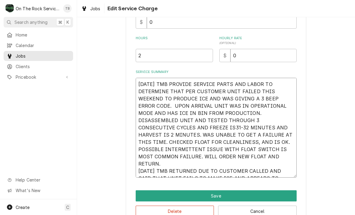
type textarea "x"
type textarea "10/7/25 TMB PROVIDE SERVICE PARTS AND LABOR TO DETERMINE THAT PER CUSTOMER UNIT…"
type textarea "x"
type textarea "10/7/25 TMB PROVIDE SERVICE PARTS AND LABOR TO DETERMINE THAT PER CUSTOMER UNIT…"
type textarea "x"
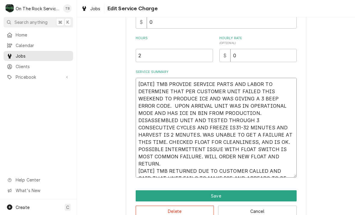
type textarea "10/7/25 TMB PROVIDE SERVICE PARTS AND LABOR TO DETERMINE THAT PER CUSTOMER UNIT…"
type textarea "x"
type textarea "10/7/25 TMB PROVIDE SERVICE PARTS AND LABOR TO DETERMINE THAT PER CUSTOMER UNIT…"
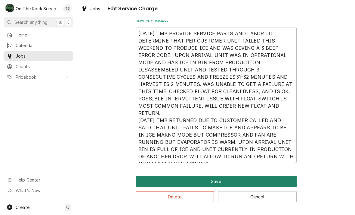
click at [224, 179] on button "Save" at bounding box center [216, 180] width 161 height 11
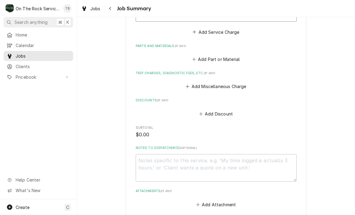
scroll to position [380, 0]
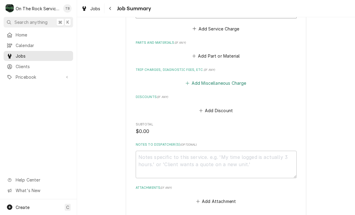
click at [217, 79] on button "Add Miscellaneous Charge" at bounding box center [216, 83] width 63 height 8
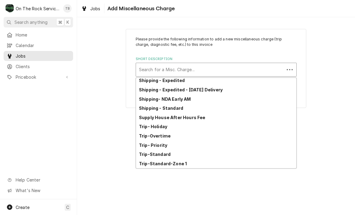
scroll to position [95, 0]
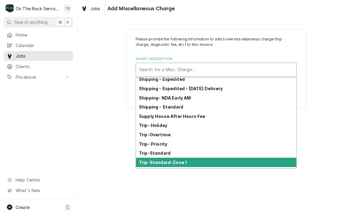
click at [178, 165] on div "Trip-Standard-Zone 1" at bounding box center [216, 161] width 160 height 9
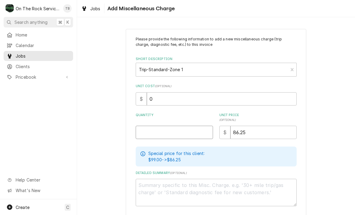
click at [152, 136] on input "Quantity" at bounding box center [174, 132] width 77 height 13
click at [343, 117] on div "Please provide the following information to add a new miscellaneous charge (tri…" at bounding box center [216, 132] width 278 height 219
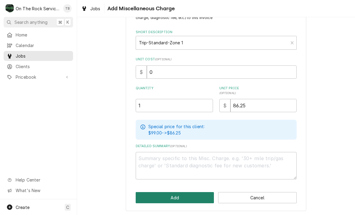
click at [177, 198] on button "Add" at bounding box center [175, 197] width 79 height 11
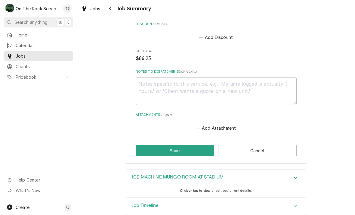
scroll to position [500, 0]
click at [178, 145] on button "Save" at bounding box center [175, 150] width 79 height 11
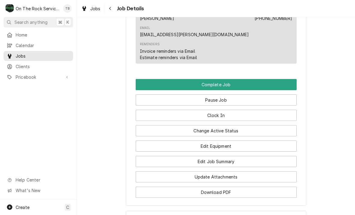
scroll to position [616, 0]
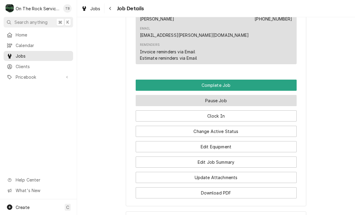
click at [227, 95] on button "Pause Job" at bounding box center [216, 100] width 161 height 11
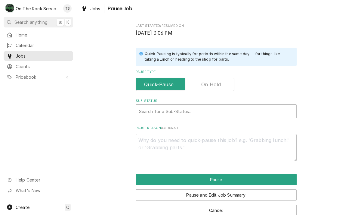
scroll to position [112, 0]
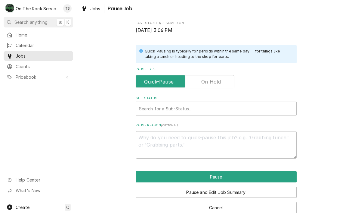
click at [217, 84] on input "Pause Type" at bounding box center [184, 81] width 93 height 13
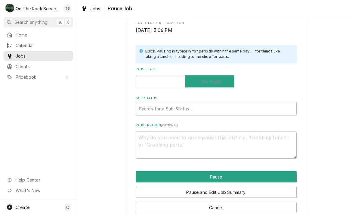
checkbox input "true"
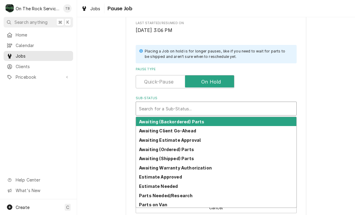
click at [177, 148] on strong "Awaiting (Ordered) Parts" at bounding box center [166, 149] width 55 height 5
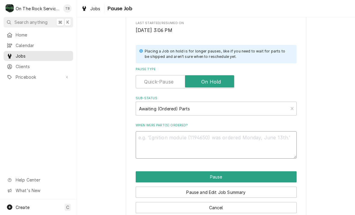
click at [154, 142] on textarea "When were part(s) ordered?" at bounding box center [216, 144] width 161 height 27
type textarea "x"
type textarea "F"
type textarea "x"
type textarea "FL"
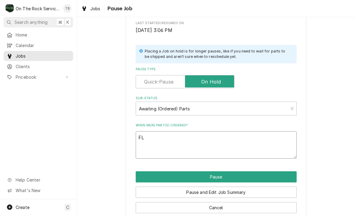
type textarea "x"
type textarea "FLO"
type textarea "x"
type textarea "FLOA"
type textarea "x"
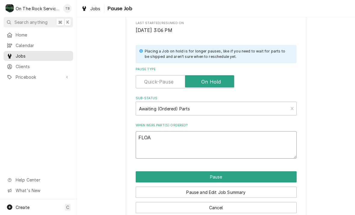
type textarea "FLOAT"
type textarea "x"
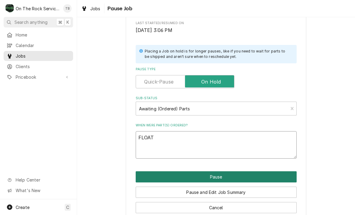
type textarea "FLOAT"
click at [229, 175] on button "Pause" at bounding box center [216, 176] width 161 height 11
type textarea "x"
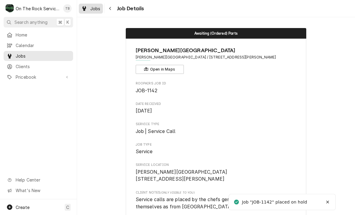
click at [95, 12] on link "Jobs" at bounding box center [91, 9] width 24 height 10
